Goal: Task Accomplishment & Management: Use online tool/utility

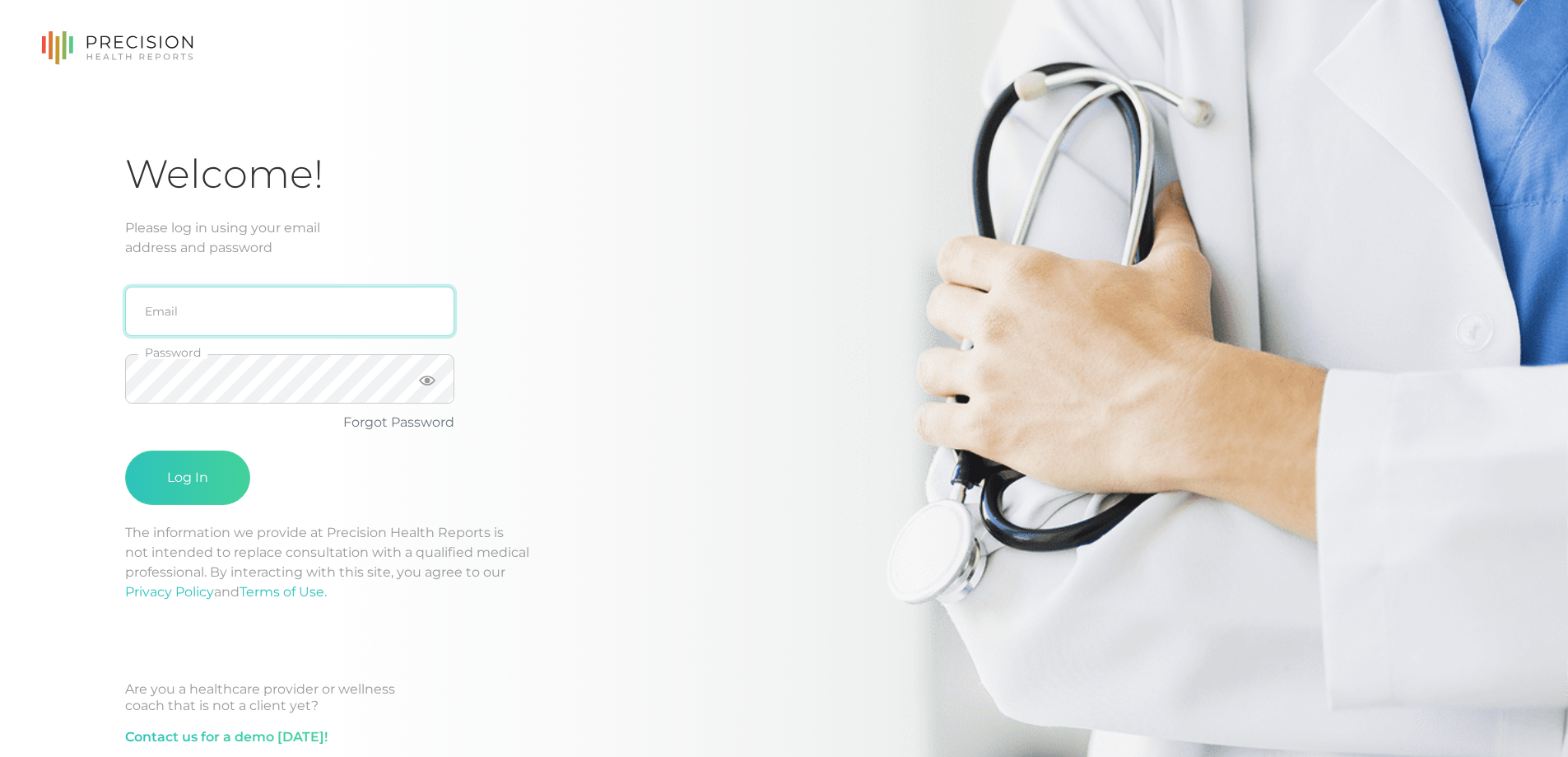
click at [260, 321] on input "email" at bounding box center [290, 311] width 330 height 50
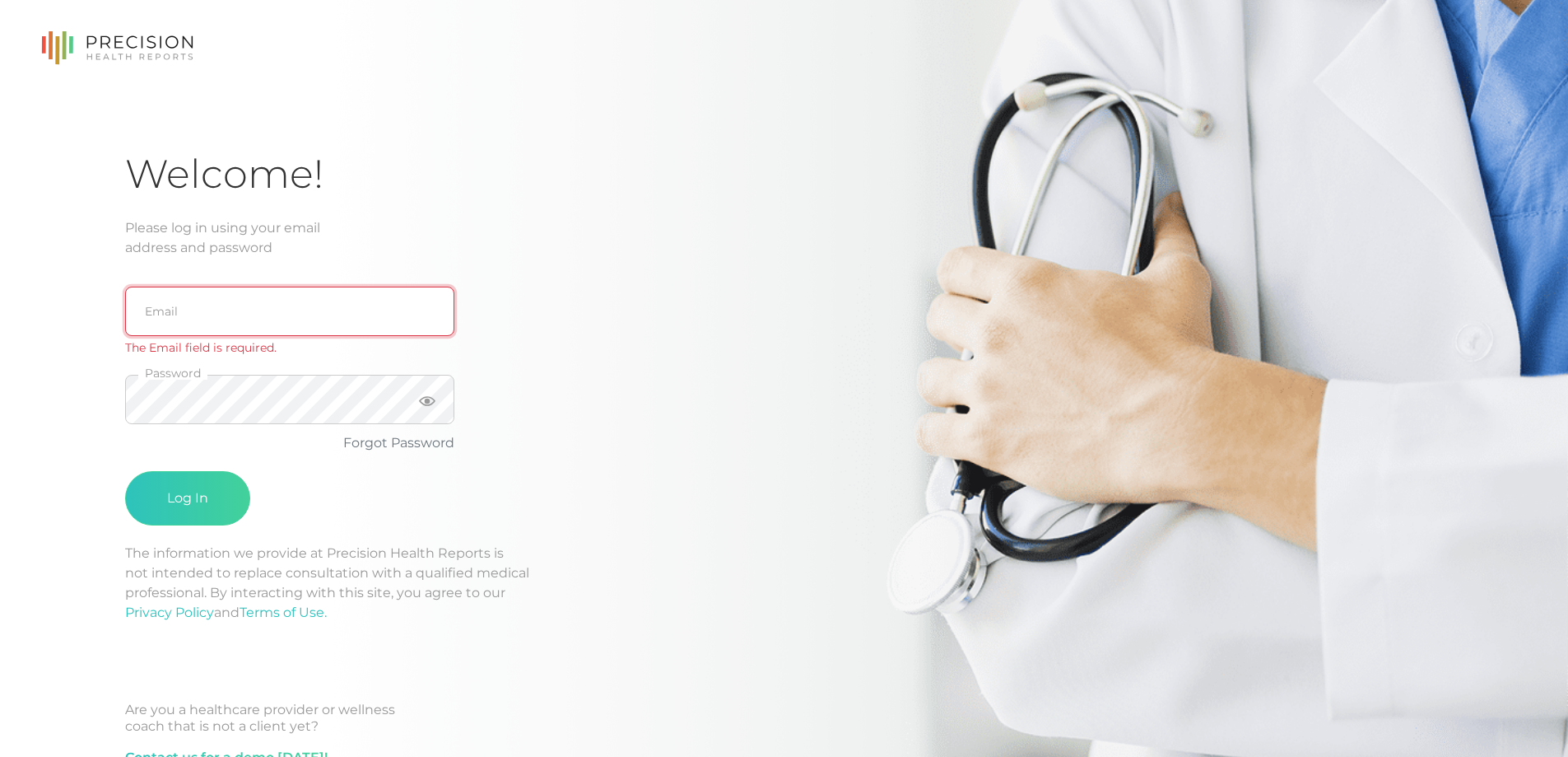
click at [151, 302] on input "email" at bounding box center [290, 311] width 330 height 50
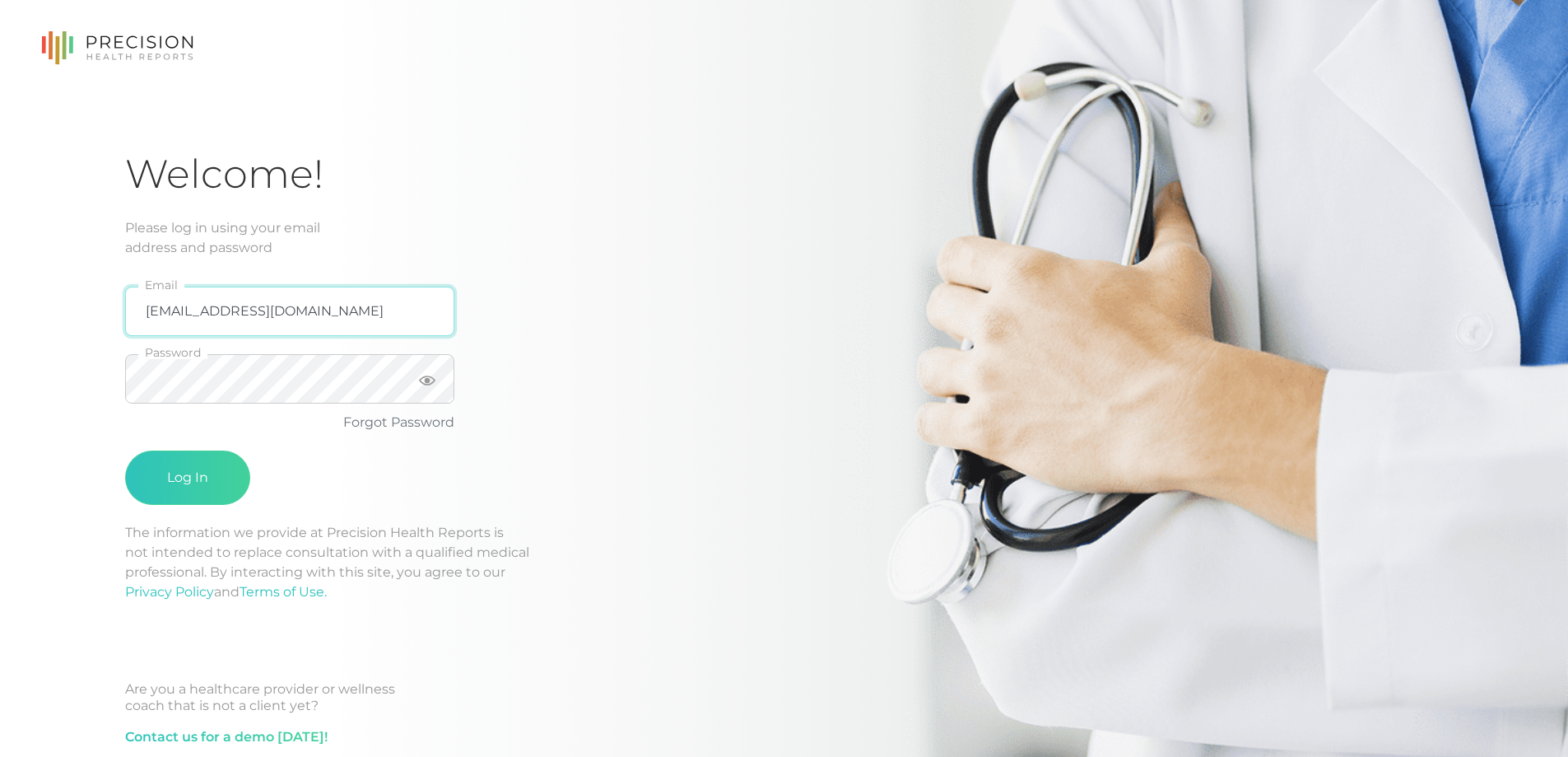
click at [256, 309] on input "dkarsnia2@gmai.com" at bounding box center [290, 311] width 330 height 50
type input "dkarsnia2@gmail.com"
click at [420, 381] on icon at bounding box center [427, 380] width 17 height 10
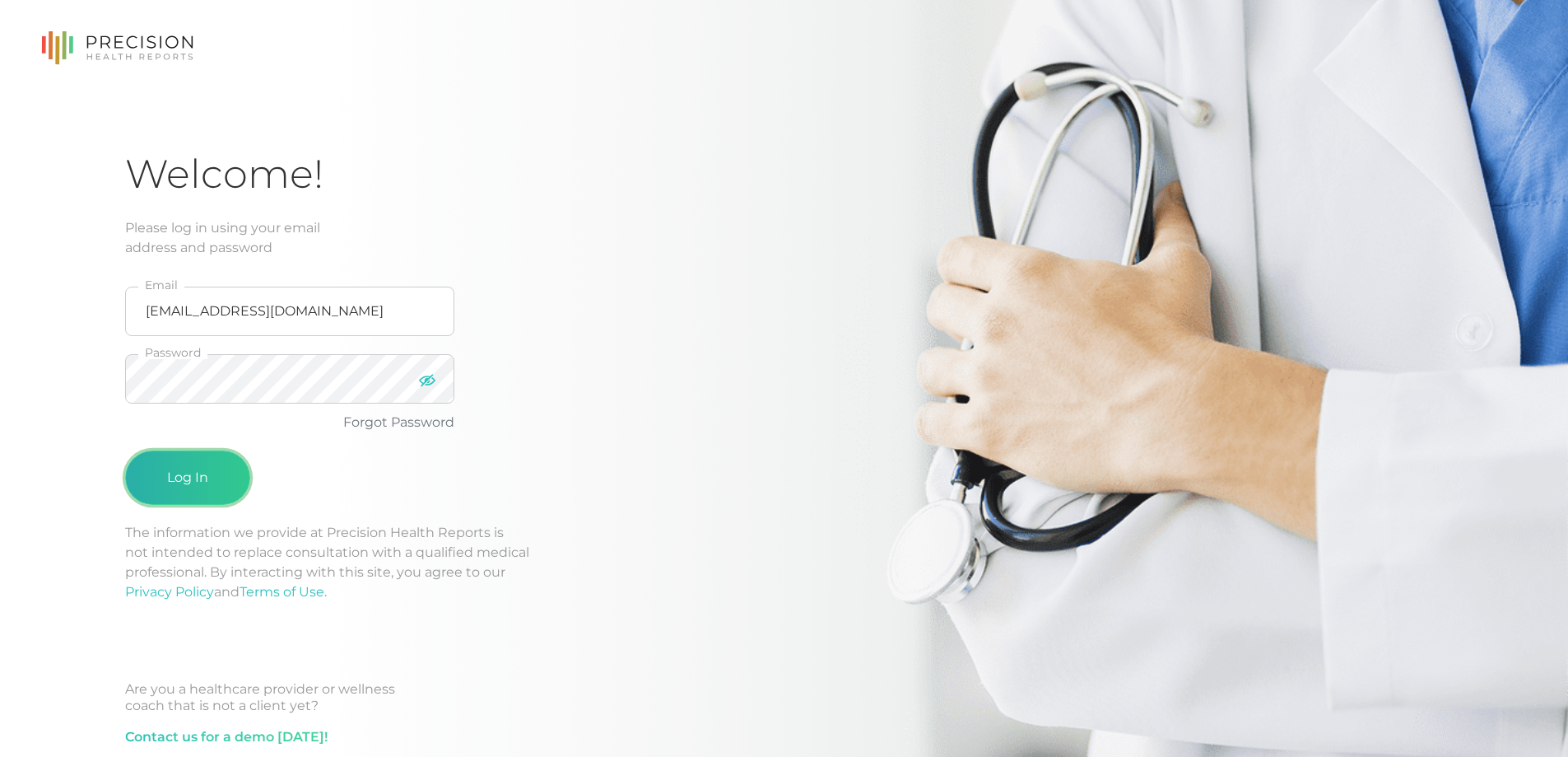
click at [166, 454] on button "Log In" at bounding box center [188, 477] width 125 height 55
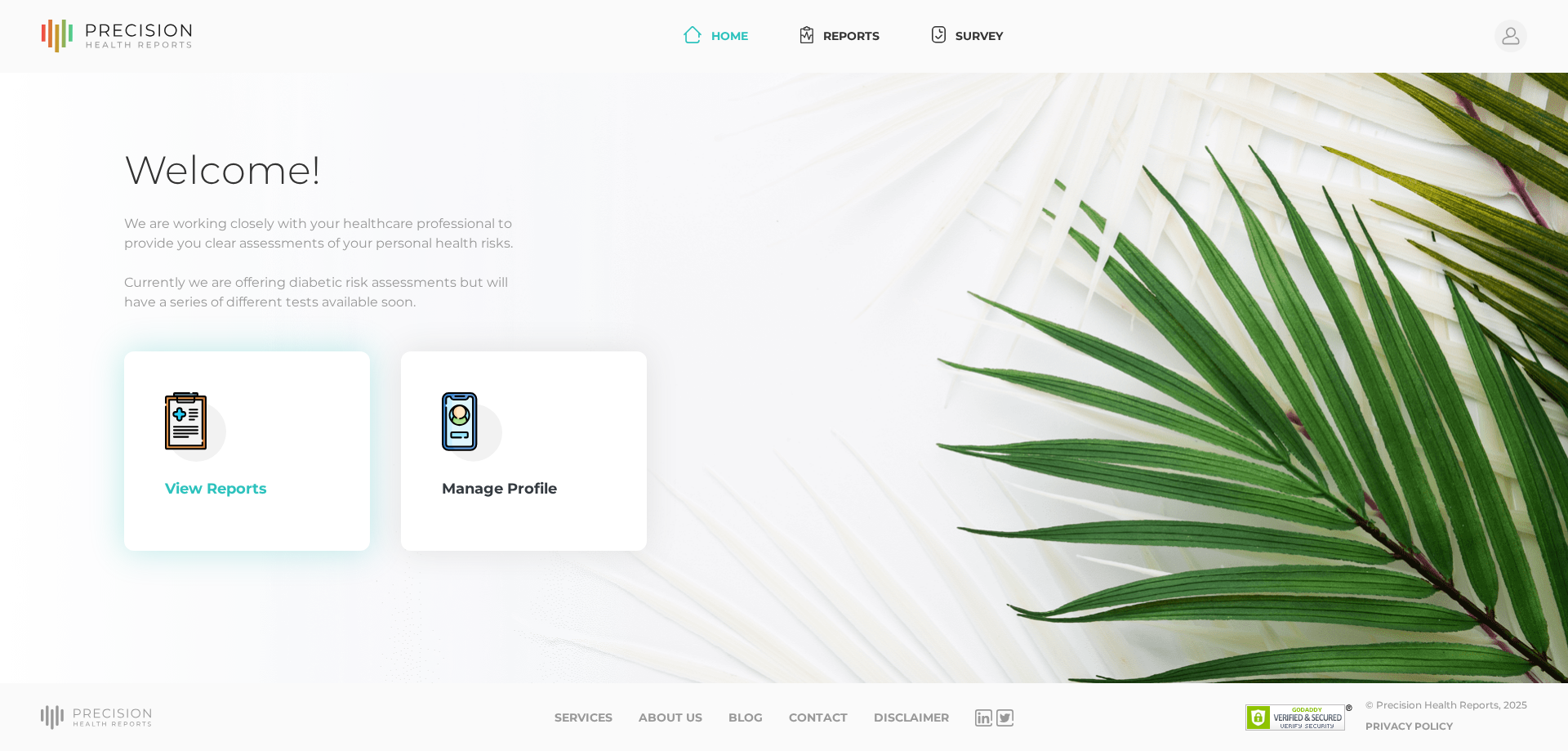
click at [270, 411] on div "View Reports" at bounding box center [246, 450] width 165 height 117
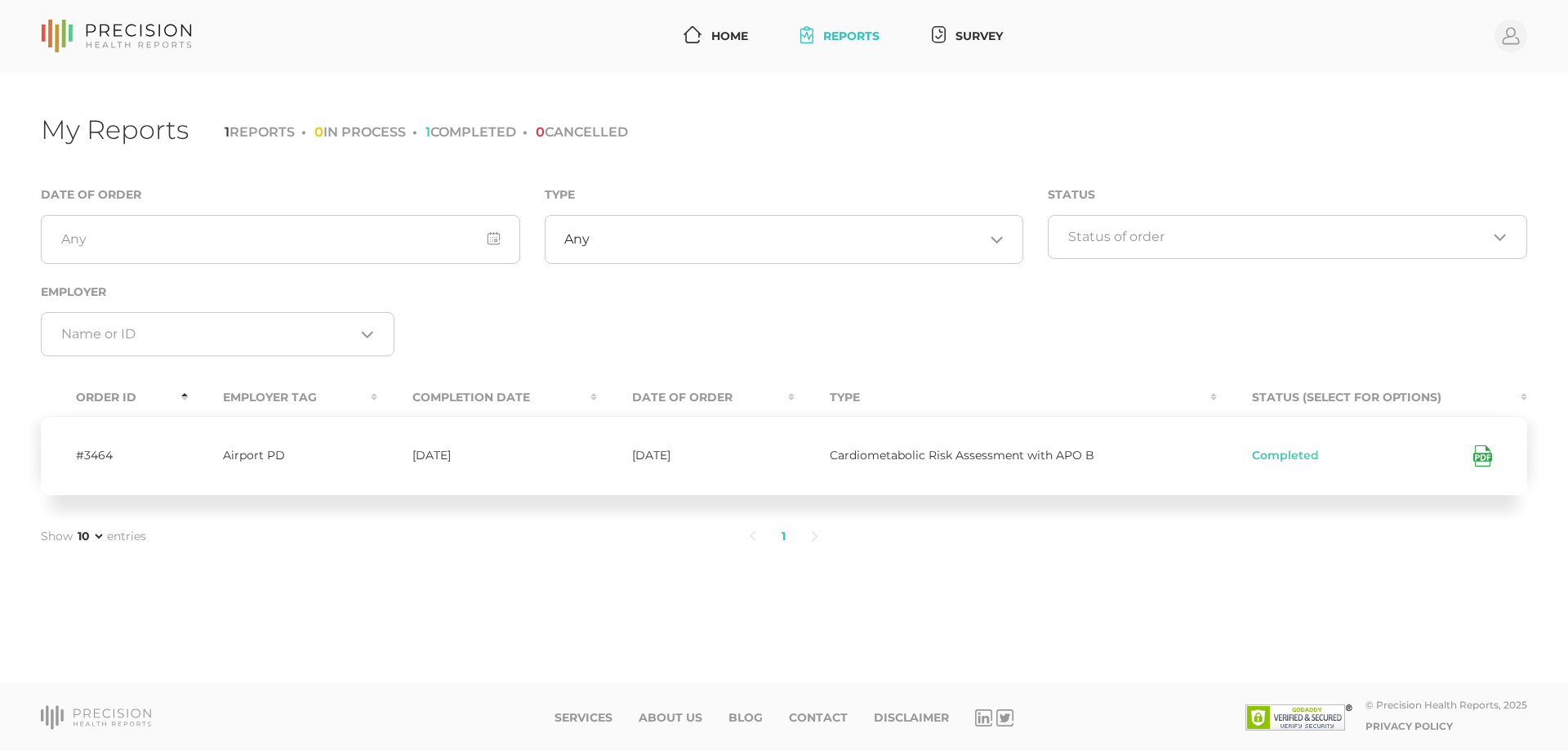
click at [1486, 457] on icon at bounding box center [1482, 456] width 19 height 22
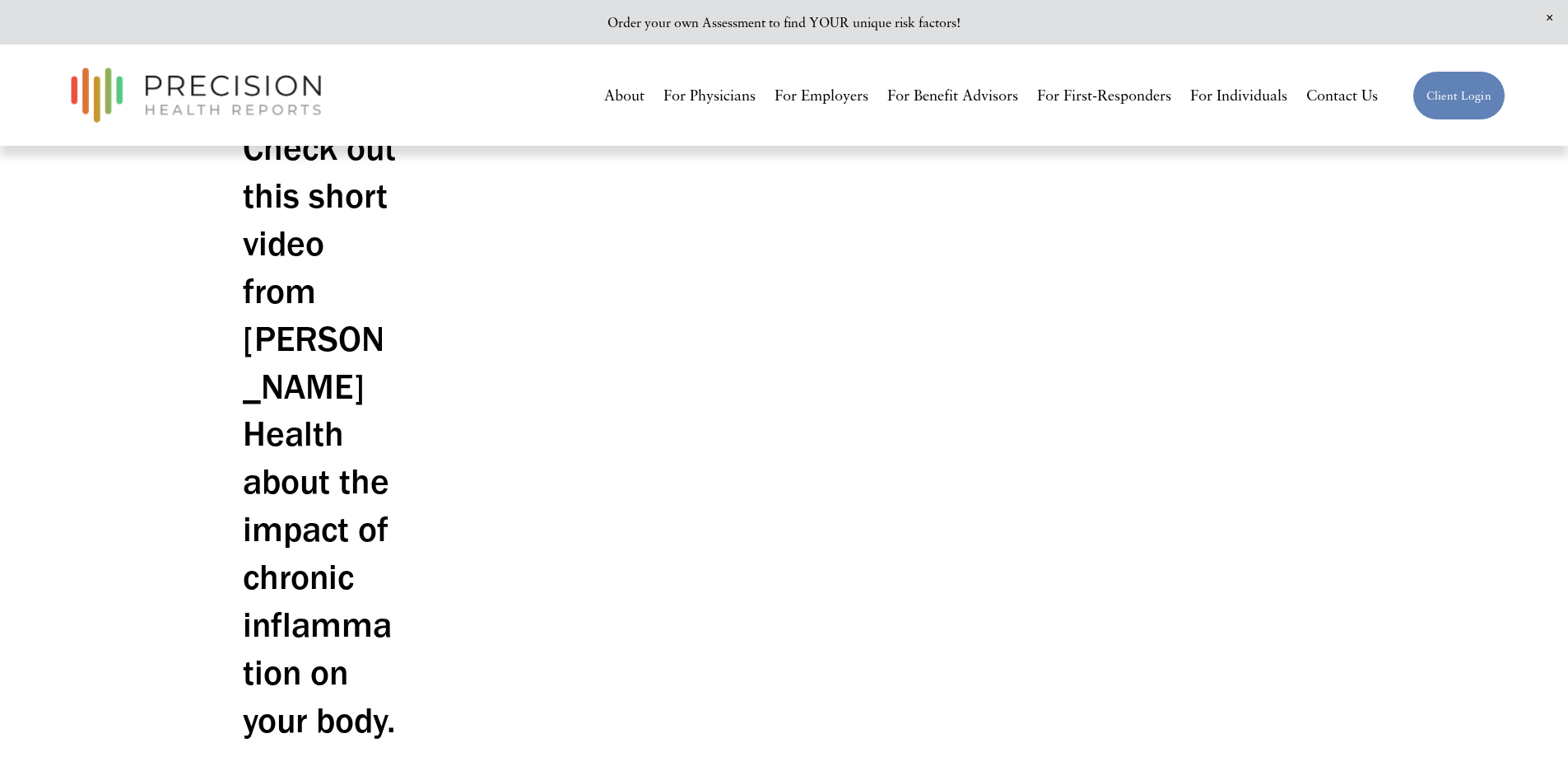
scroll to position [1070, 0]
